Goal: Navigation & Orientation: Find specific page/section

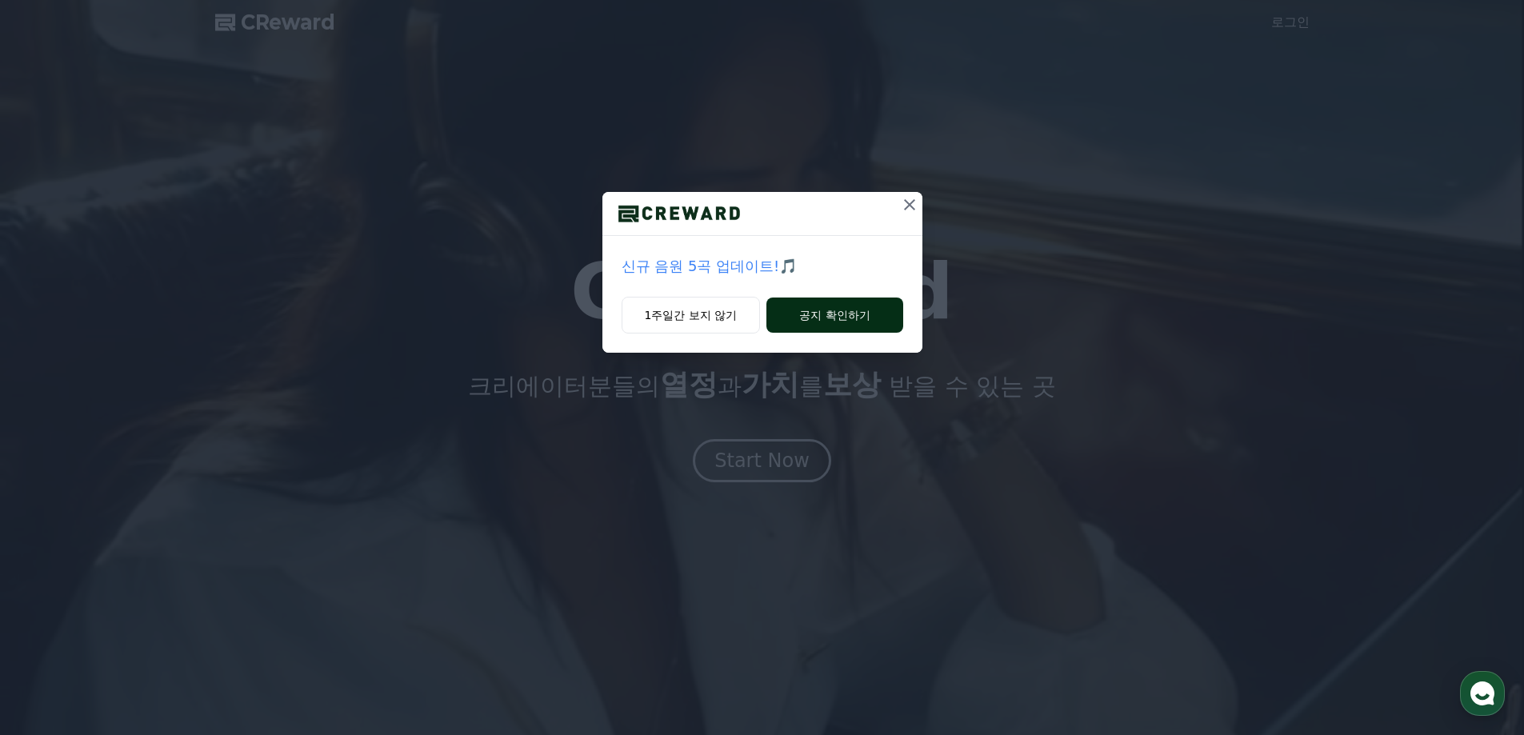
click at [810, 326] on button "공지 확인하기" at bounding box center [834, 315] width 136 height 35
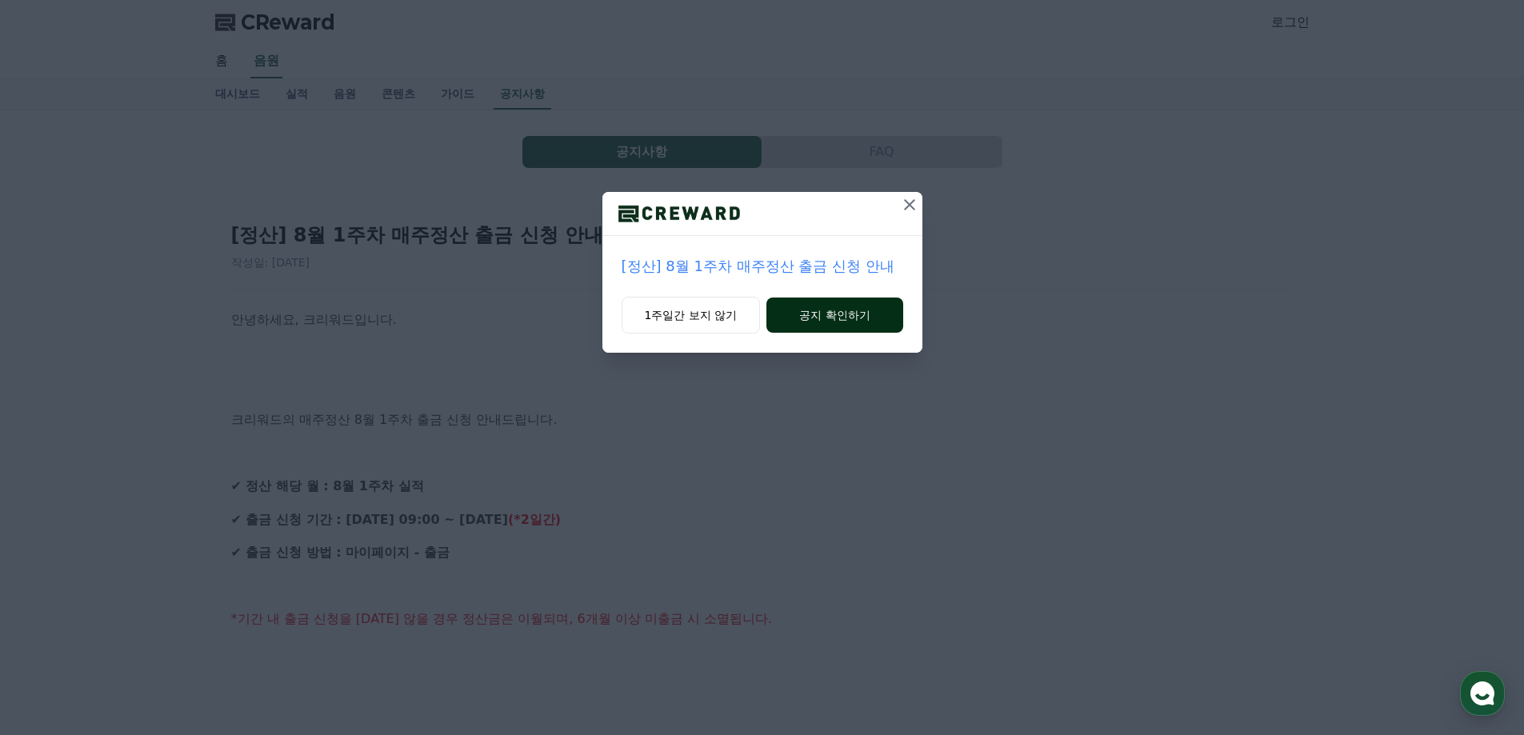
click at [809, 314] on button "공지 확인하기" at bounding box center [834, 315] width 136 height 35
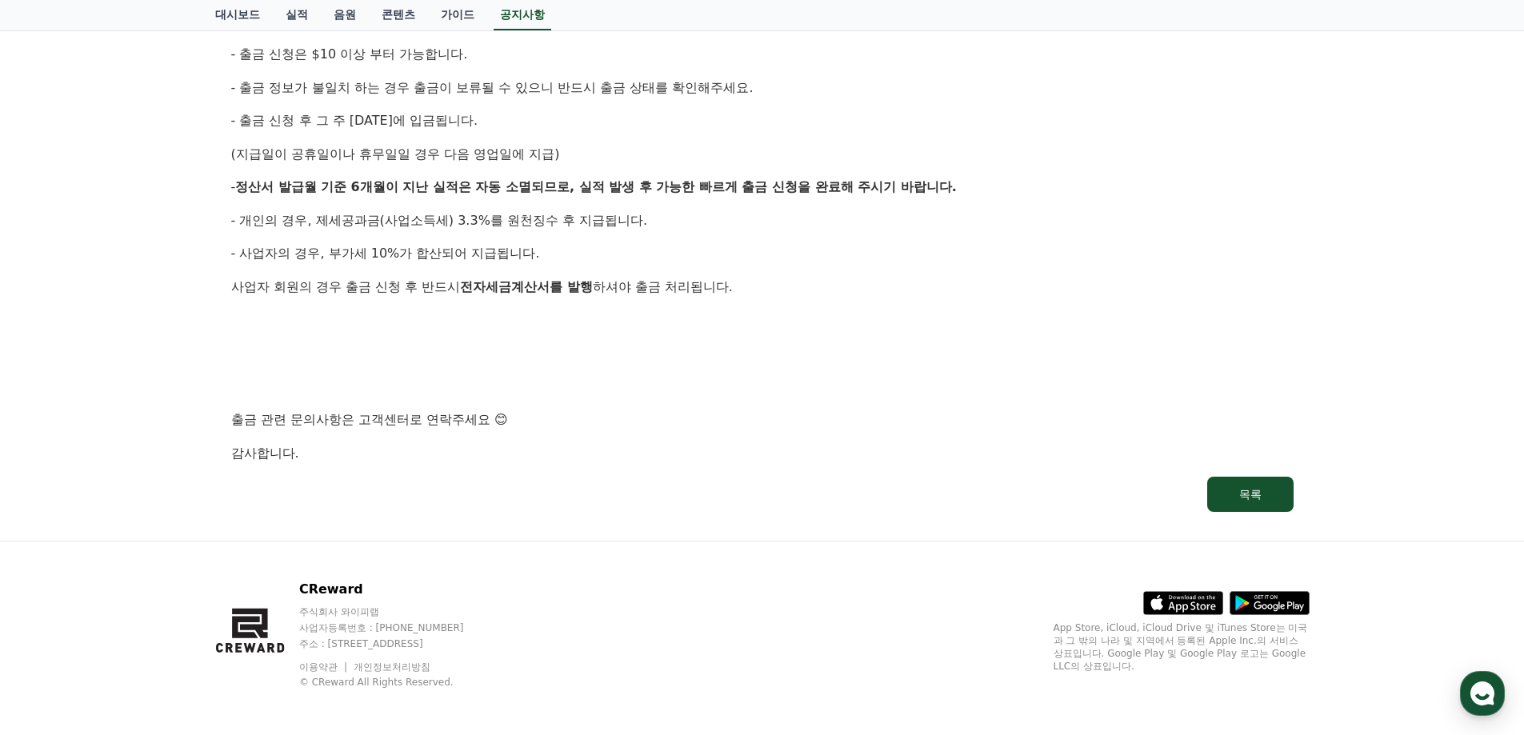
scroll to position [770, 0]
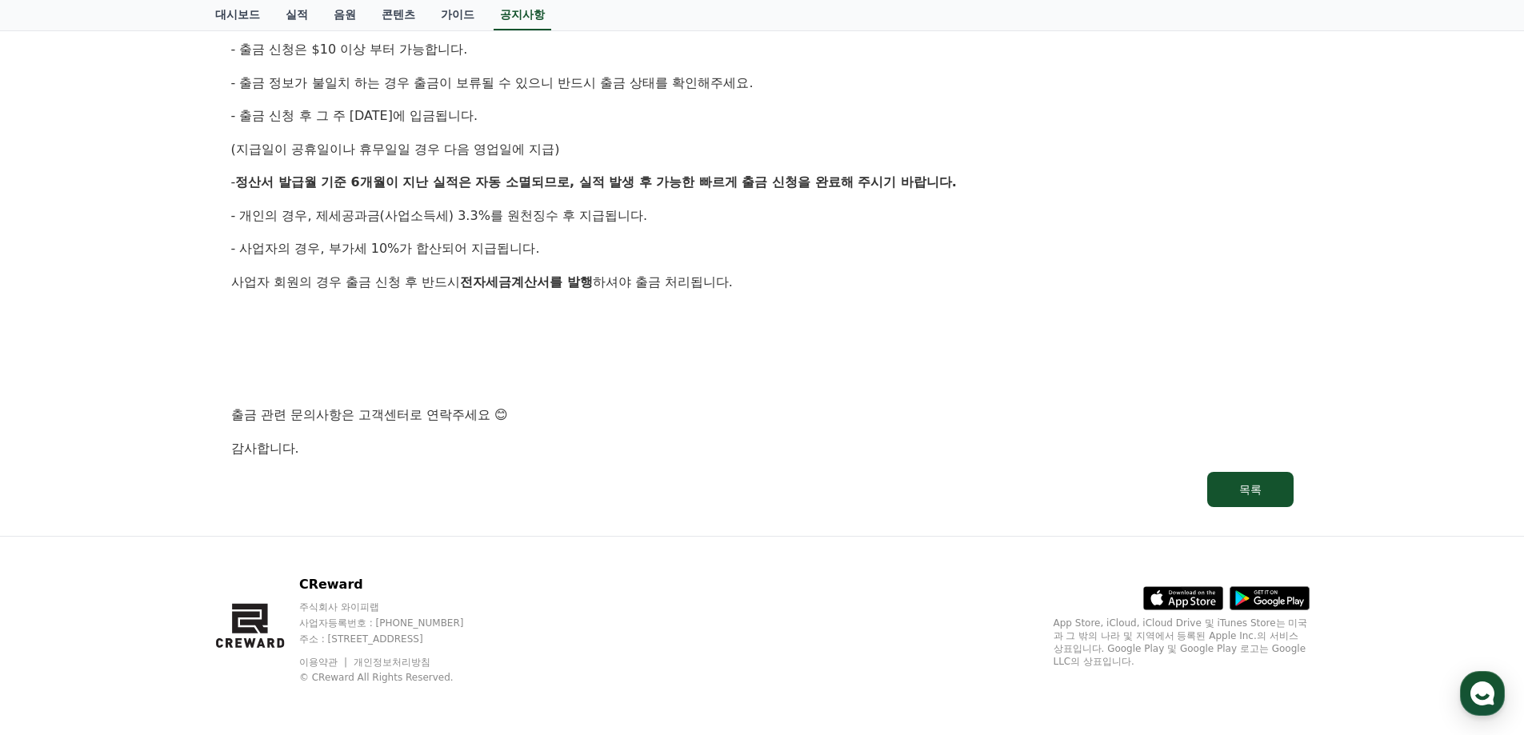
click at [277, 22] on link "실적" at bounding box center [297, 15] width 48 height 30
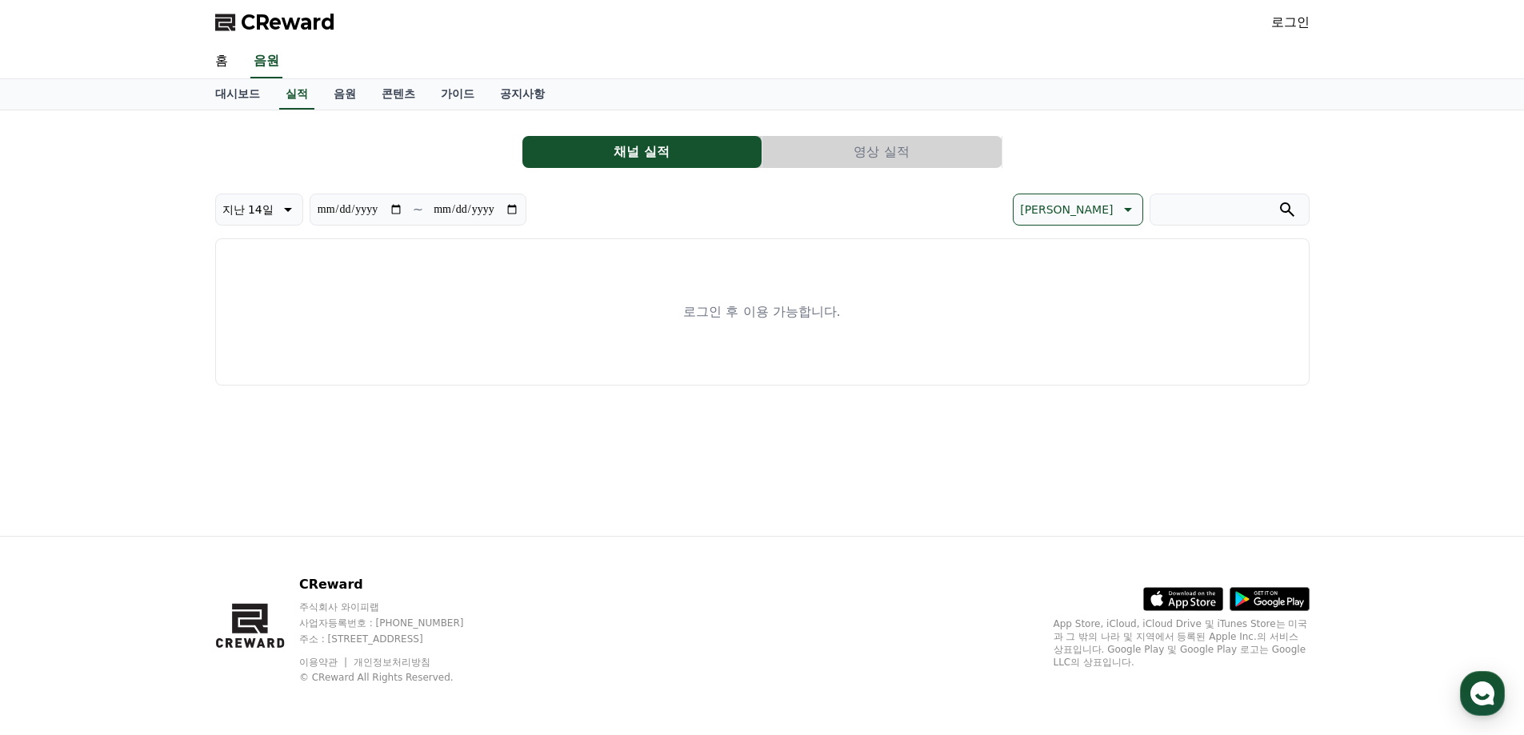
click at [277, 22] on span "CReward" at bounding box center [288, 23] width 94 height 26
